Goal: Information Seeking & Learning: Understand process/instructions

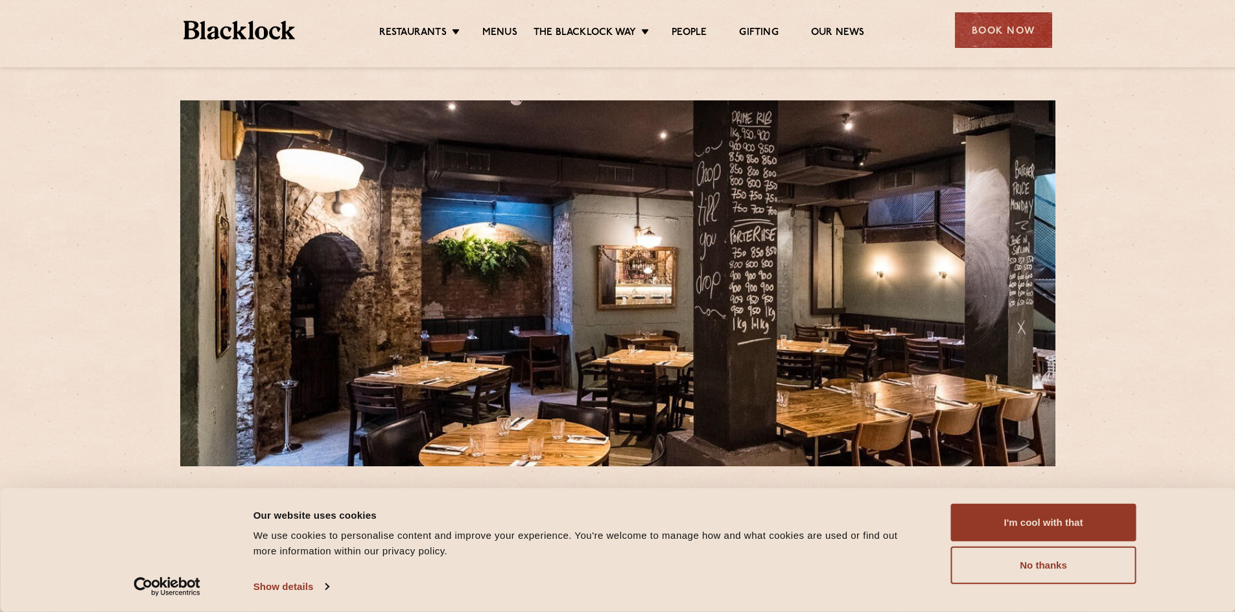
click at [505, 34] on link "Menus" at bounding box center [499, 34] width 35 height 14
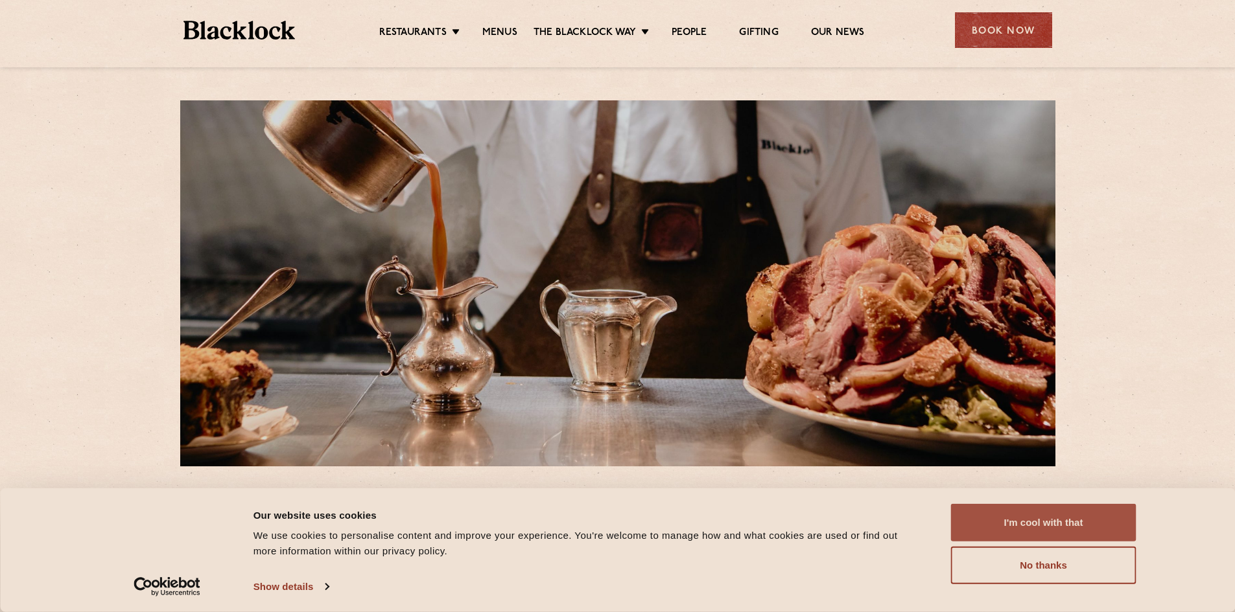
drag, startPoint x: 1018, startPoint y: 520, endPoint x: 1001, endPoint y: 519, distance: 17.5
click at [1018, 520] on button "I'm cool with that" at bounding box center [1043, 523] width 185 height 38
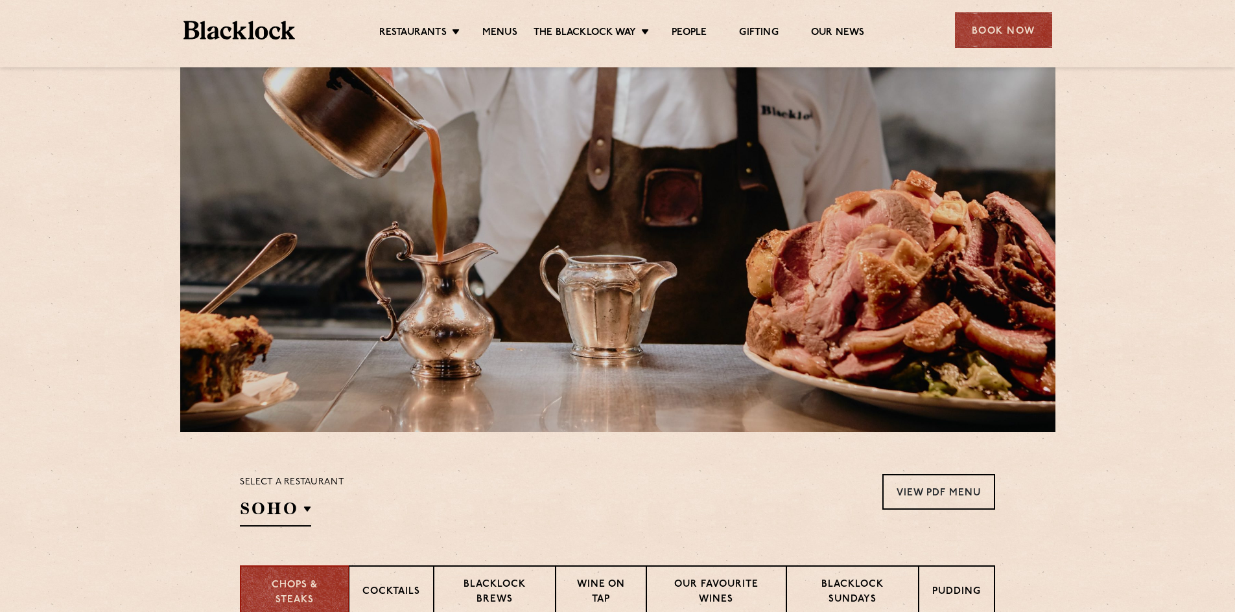
scroll to position [324, 0]
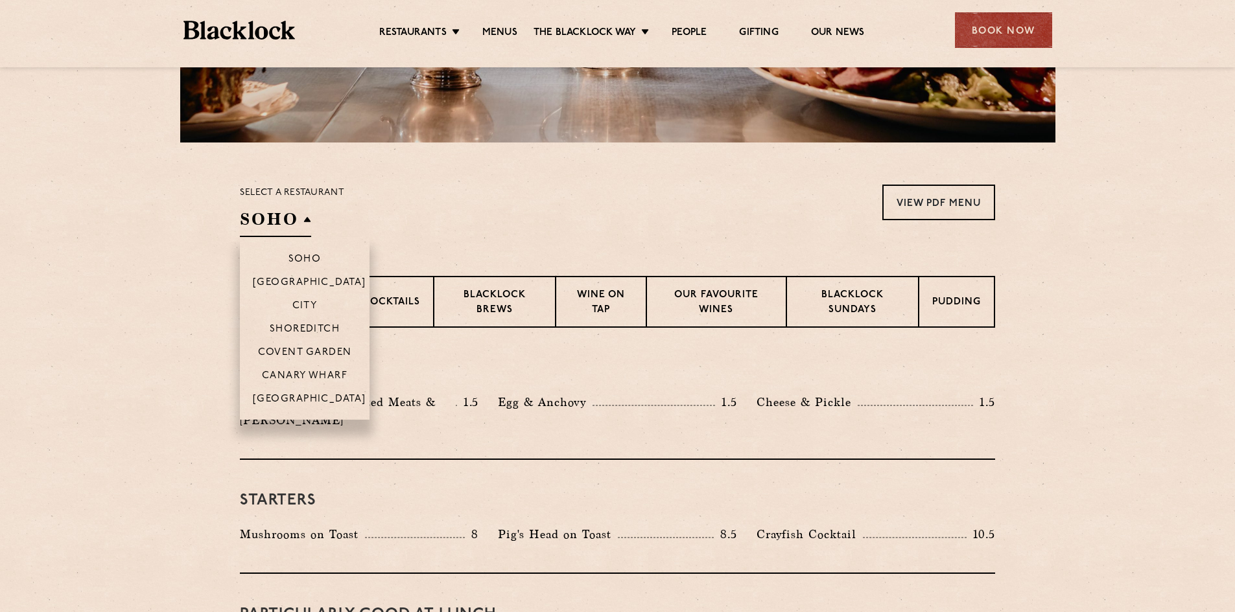
click at [282, 227] on h2 "SOHO" at bounding box center [275, 222] width 71 height 29
click at [312, 299] on li "City" at bounding box center [305, 305] width 130 height 23
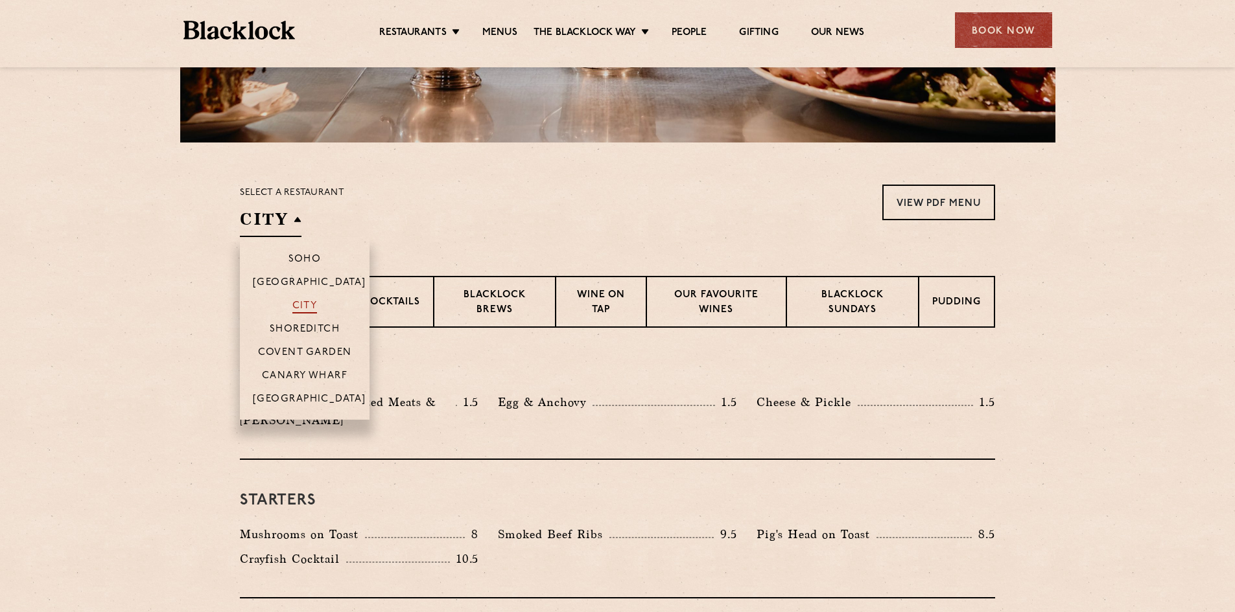
click at [312, 309] on p "City" at bounding box center [304, 307] width 25 height 13
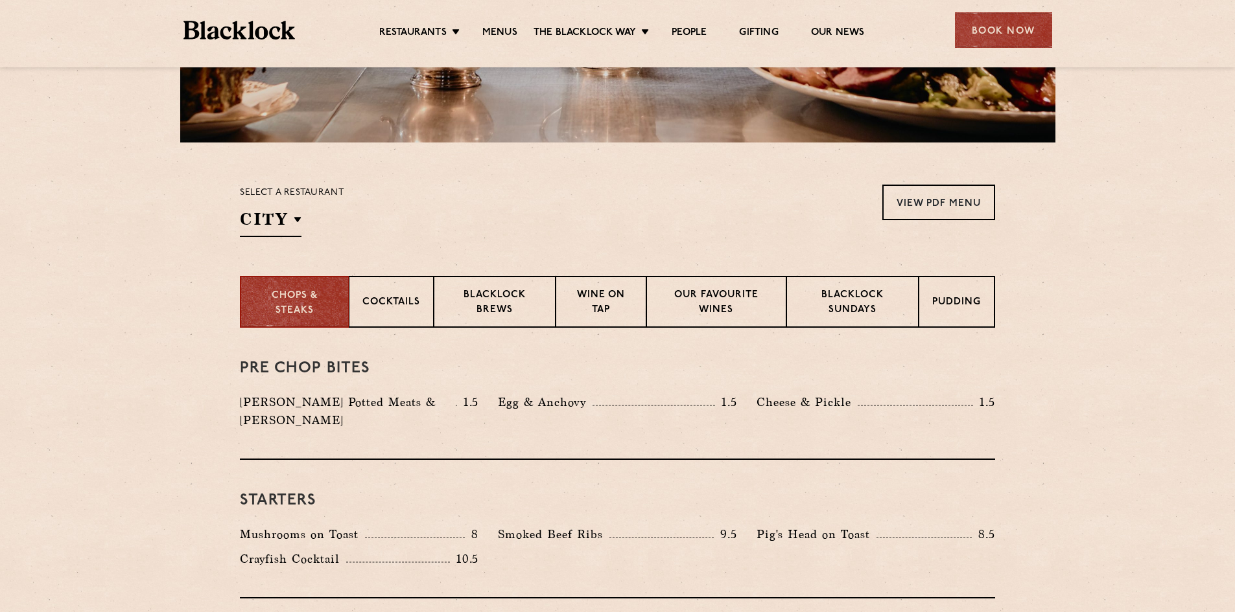
click at [124, 255] on section "Select a restaurant City [GEOGRAPHIC_DATA] [GEOGRAPHIC_DATA] [GEOGRAPHIC_DATA] …" at bounding box center [617, 210] width 1235 height 134
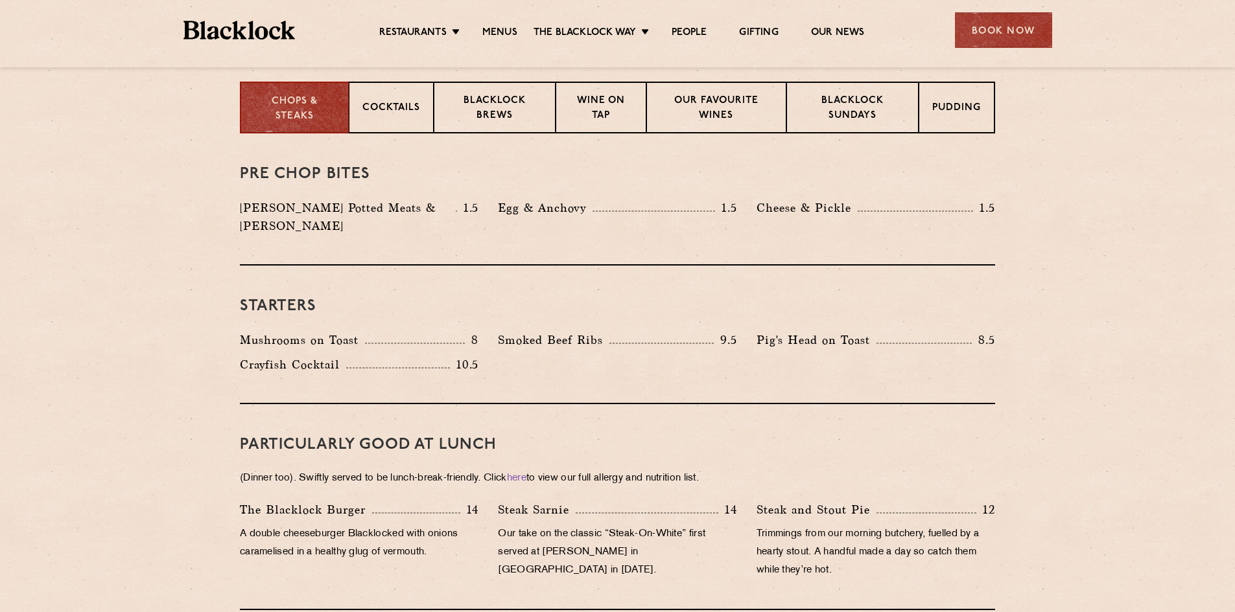
scroll to position [259, 0]
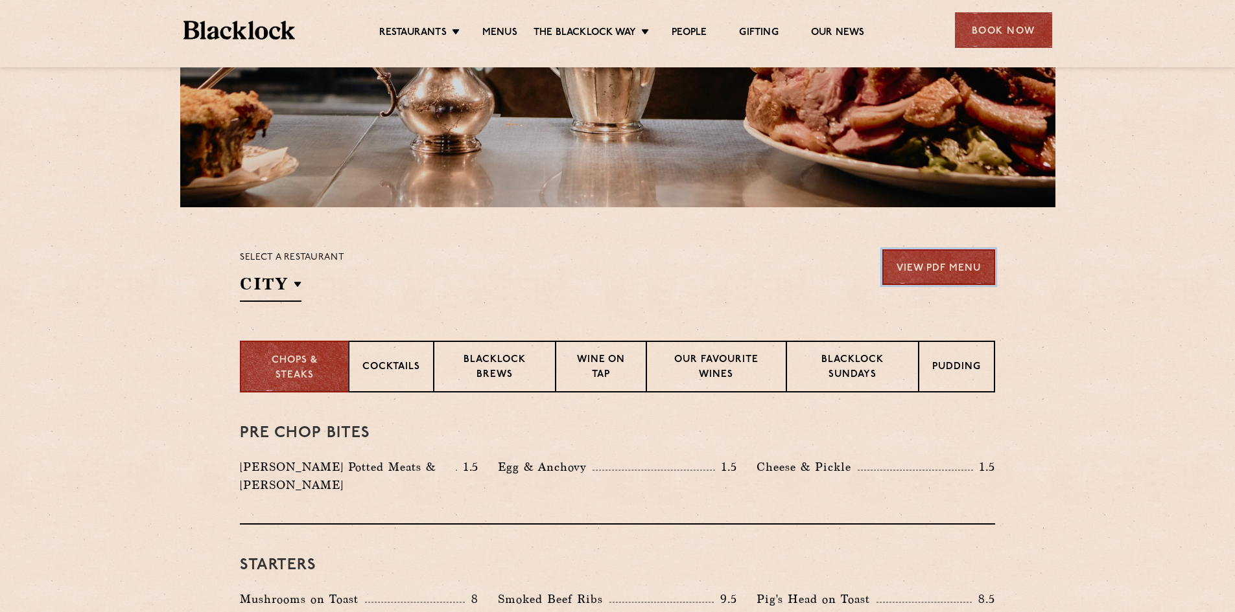
click at [970, 259] on link "View PDF Menu" at bounding box center [938, 268] width 113 height 36
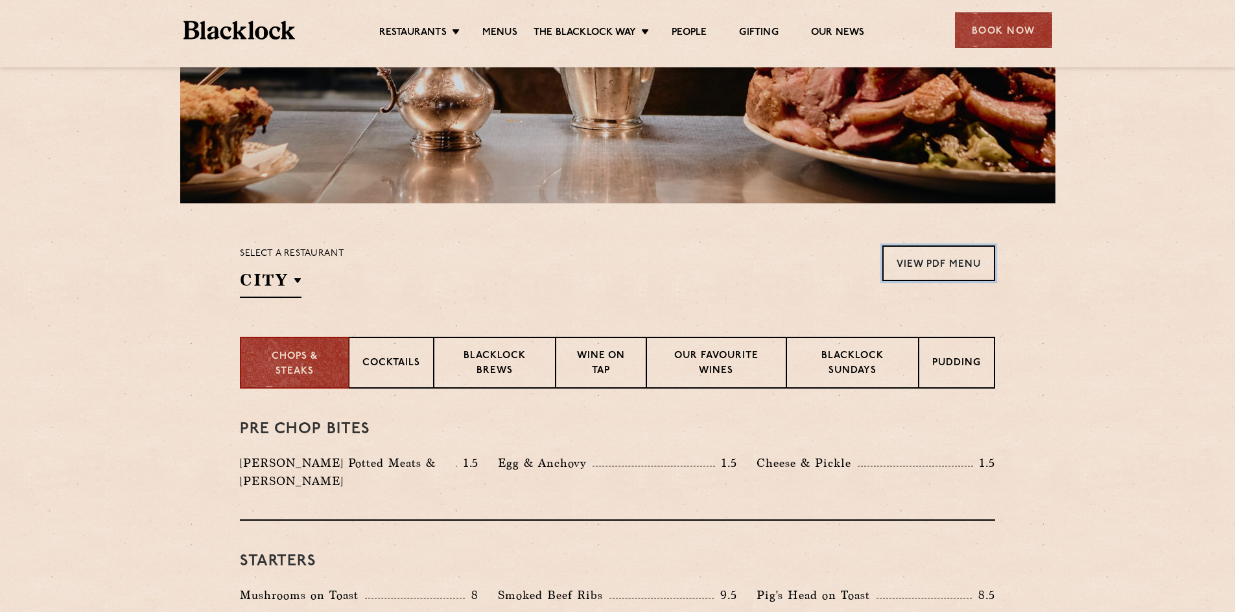
scroll to position [454, 0]
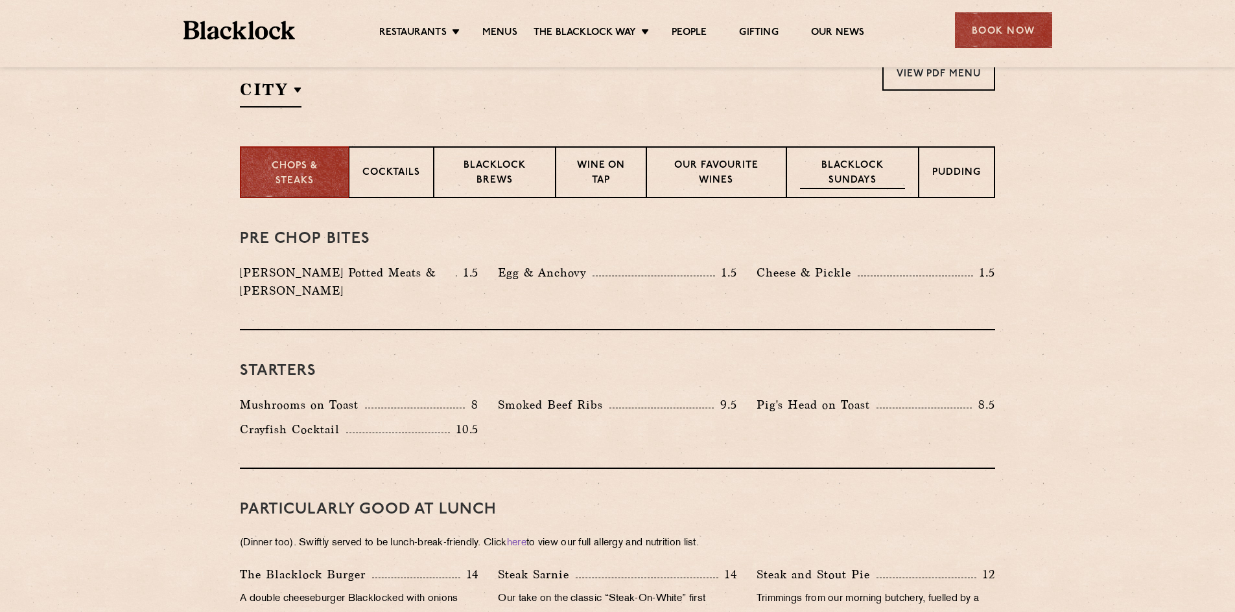
click at [836, 185] on p "Blacklock Sundays" at bounding box center [852, 174] width 105 height 30
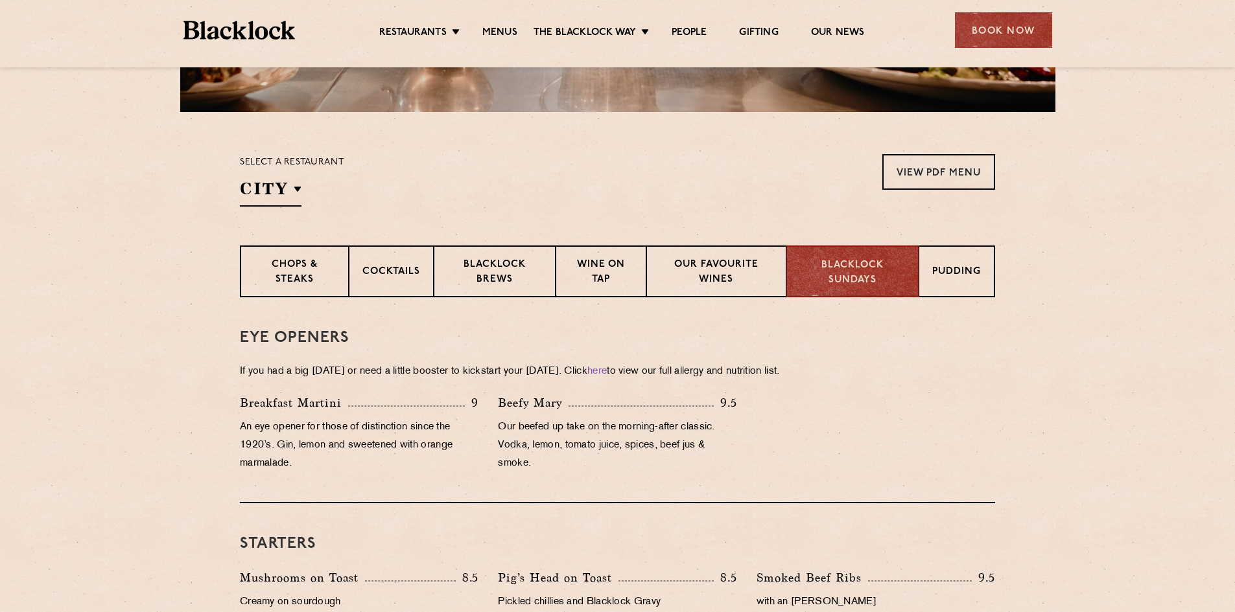
scroll to position [160, 0]
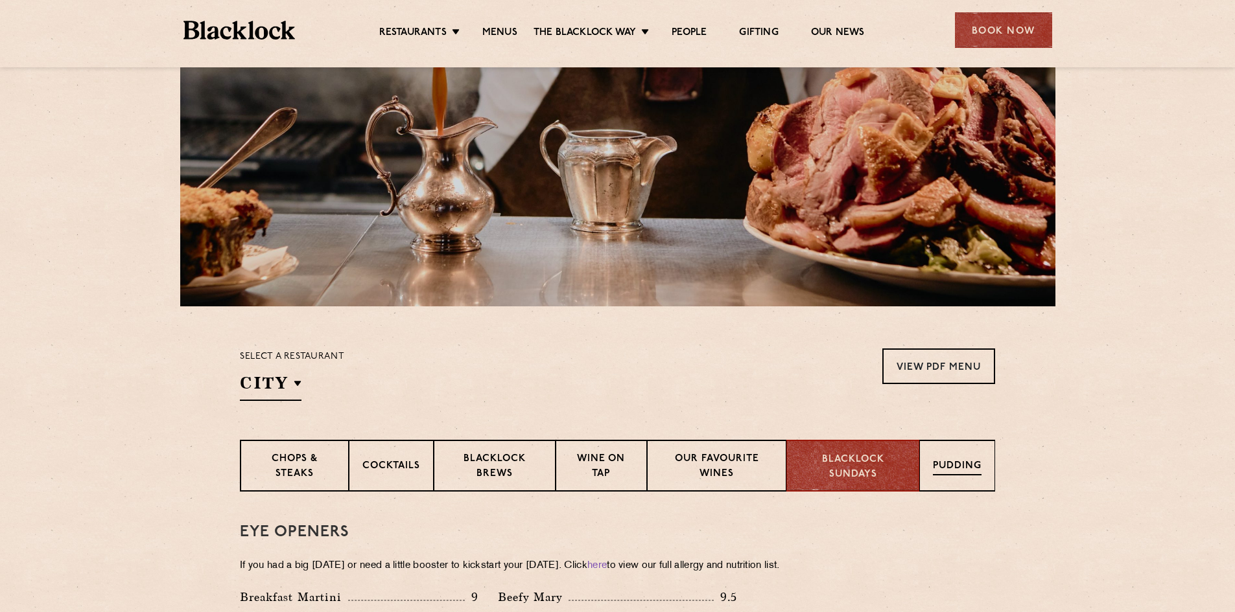
click at [931, 467] on div "Pudding" at bounding box center [957, 466] width 76 height 52
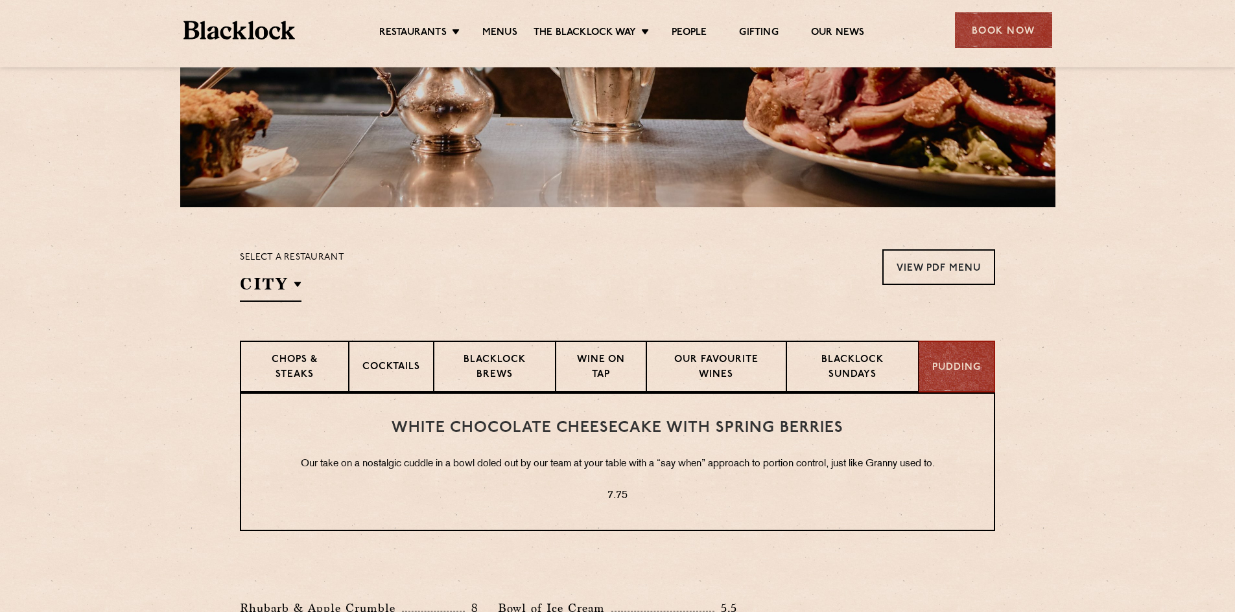
scroll to position [419, 0]
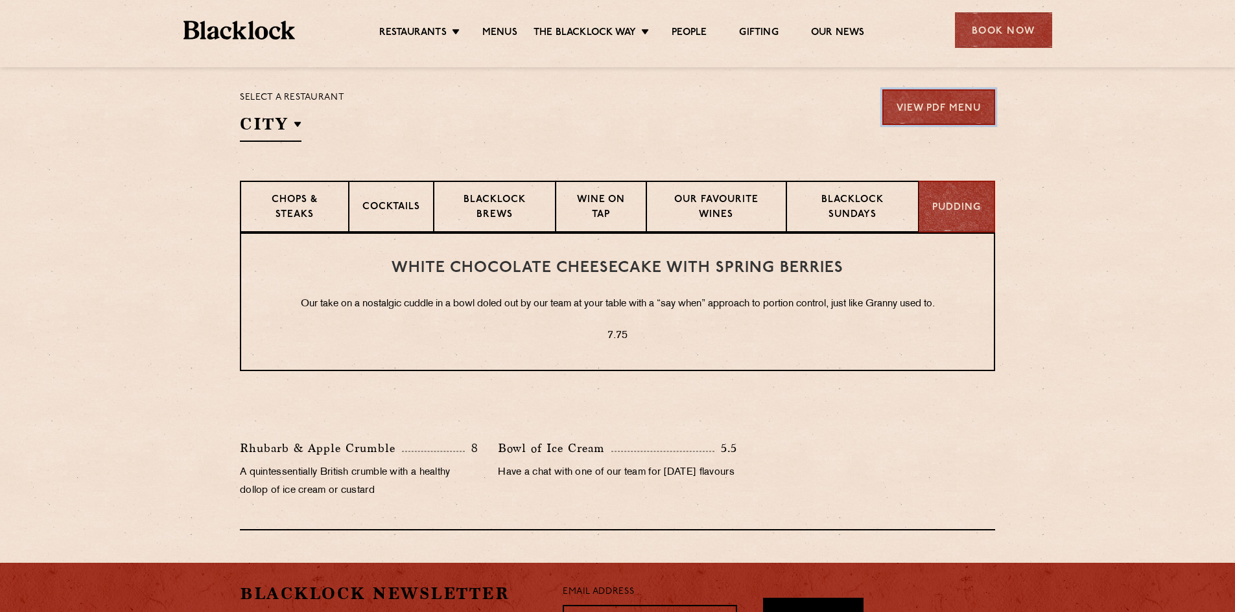
click at [946, 116] on link "View PDF Menu" at bounding box center [938, 107] width 113 height 36
